Goal: Task Accomplishment & Management: Use online tool/utility

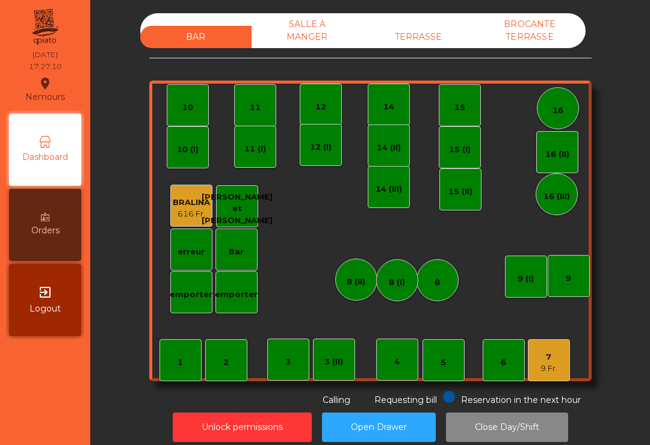
click at [398, 109] on div "14" at bounding box center [389, 105] width 42 height 42
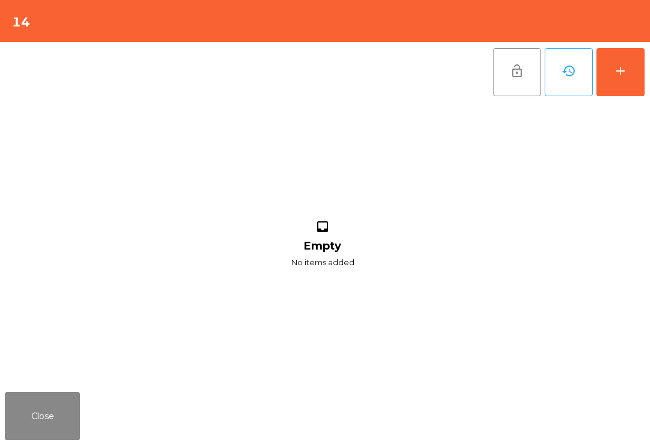
click at [642, 67] on button "add" at bounding box center [620, 72] width 48 height 48
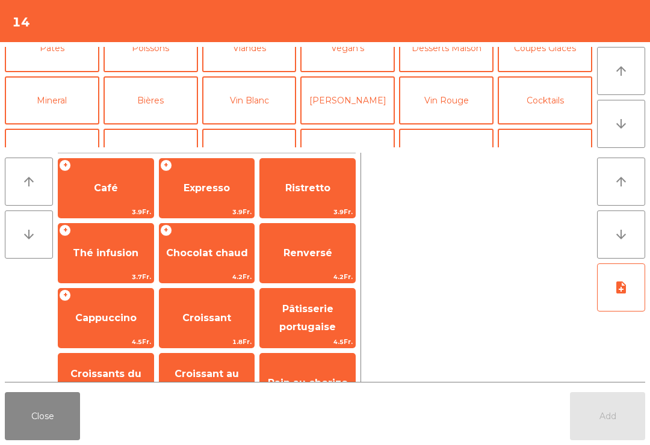
scroll to position [83, 0]
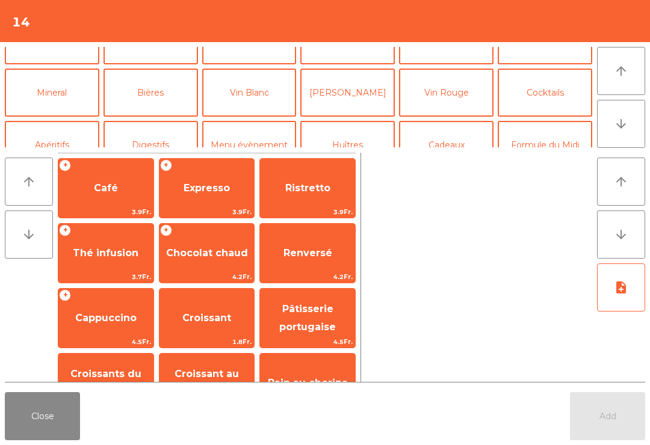
click at [158, 85] on button "Bières" at bounding box center [150, 93] width 94 height 48
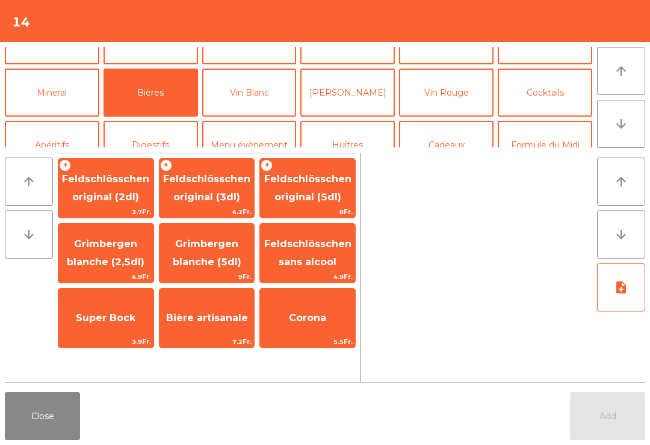
click at [226, 197] on span "Feldschlösschen original (3dl)" at bounding box center [206, 187] width 87 height 29
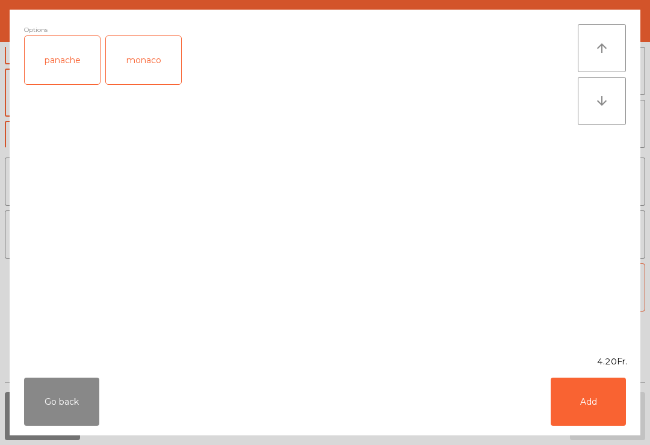
click at [51, 416] on button "Go back" at bounding box center [61, 402] width 75 height 48
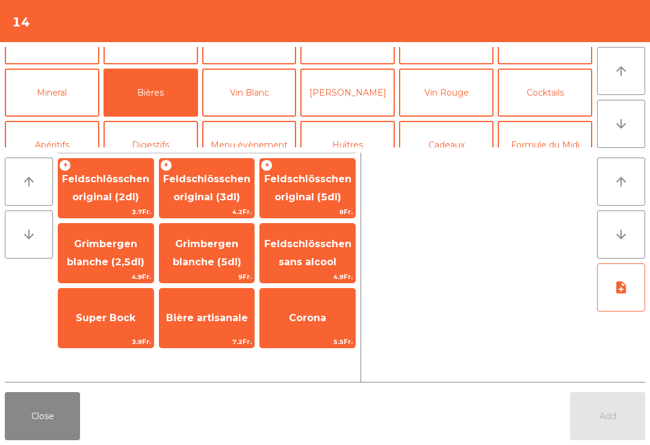
click at [262, 103] on button "Vin Blanc" at bounding box center [249, 93] width 94 height 48
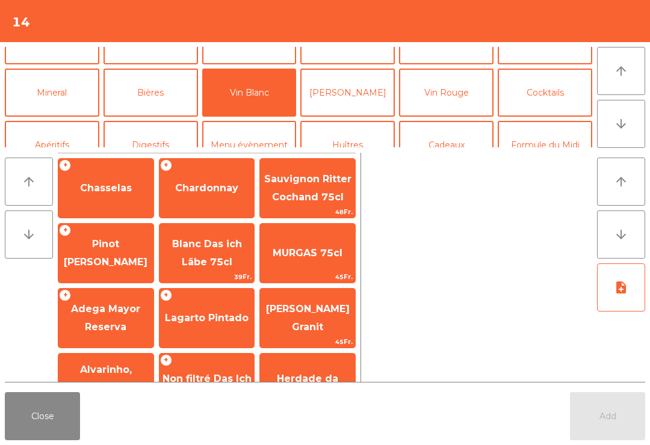
click at [114, 184] on span "Chasselas" at bounding box center [106, 187] width 52 height 11
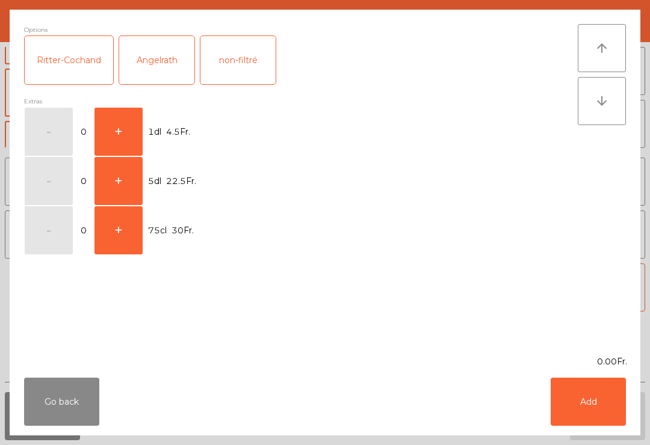
click at [127, 129] on button "+" at bounding box center [118, 132] width 48 height 48
click at [580, 406] on button "Add" at bounding box center [587, 402] width 75 height 48
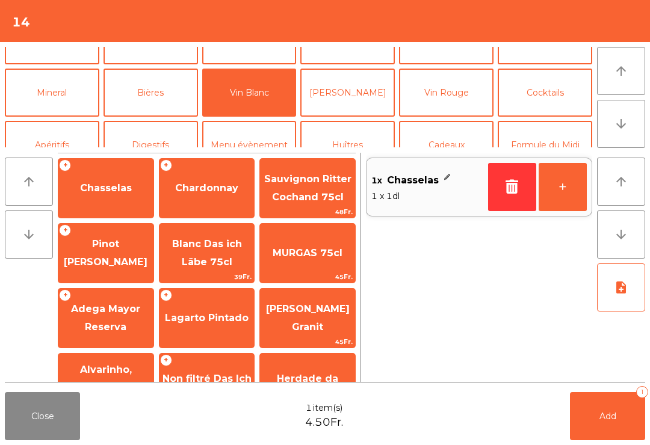
click at [575, 194] on button "+" at bounding box center [562, 187] width 48 height 48
click at [623, 433] on button "Add 3" at bounding box center [607, 416] width 75 height 48
